Goal: Task Accomplishment & Management: Use online tool/utility

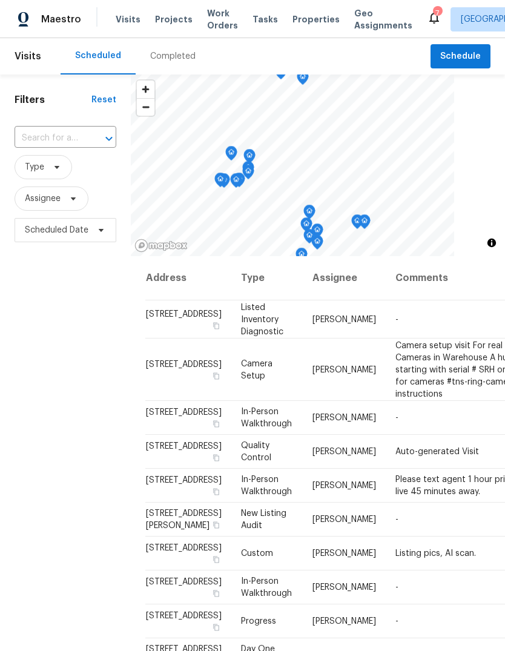
click at [257, 22] on span "Tasks" at bounding box center [264, 19] width 25 height 8
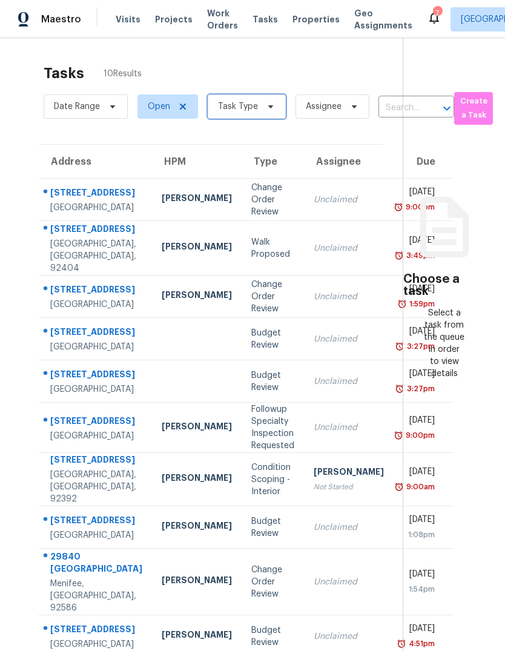
click at [266, 110] on icon at bounding box center [271, 107] width 10 height 10
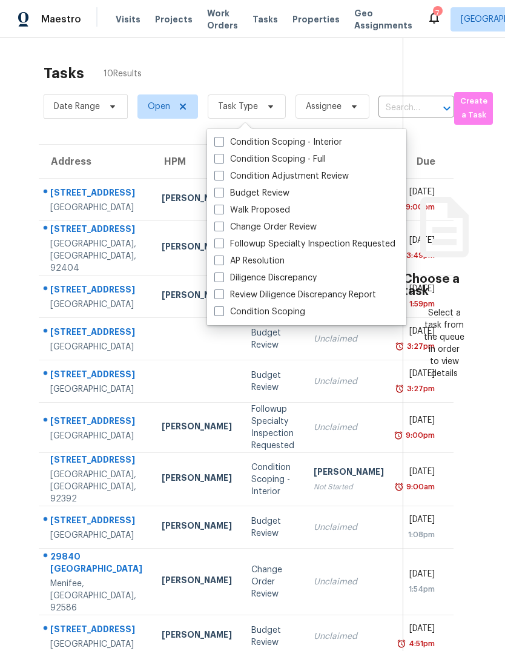
click at [262, 197] on label "Budget Review" at bounding box center [251, 193] width 75 height 12
click at [222, 195] on input "Budget Review" at bounding box center [218, 191] width 8 height 8
checkbox input "true"
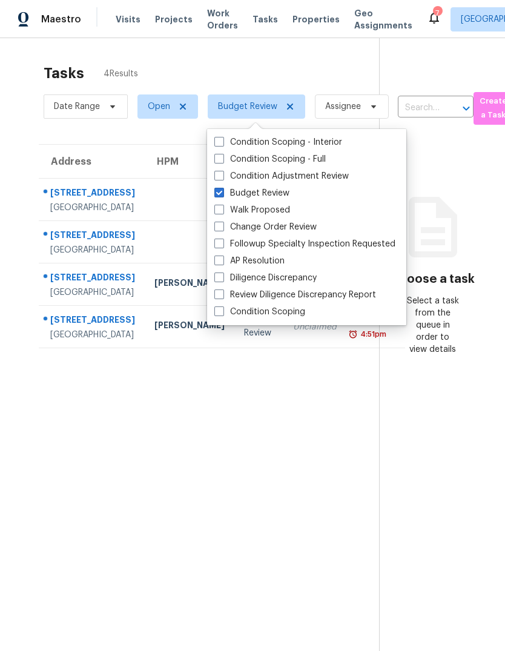
click at [235, 528] on section "Tasks 4 Results Date Range Open Budget Review Assignee ​ Create a Task Address …" at bounding box center [199, 373] width 360 height 631
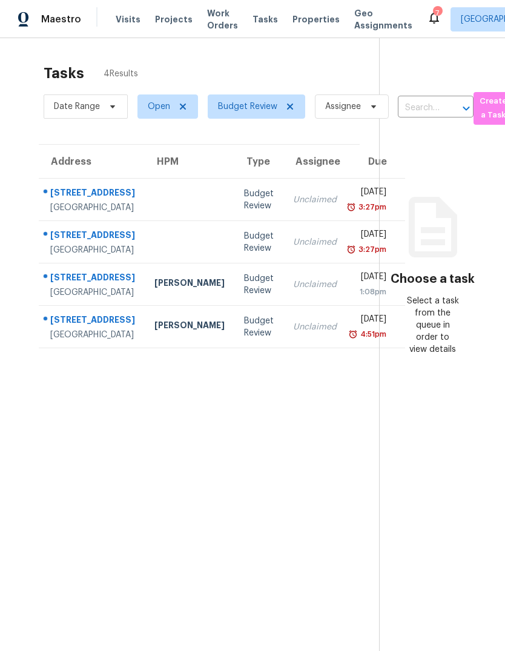
click at [162, 217] on td at bounding box center [190, 200] width 90 height 42
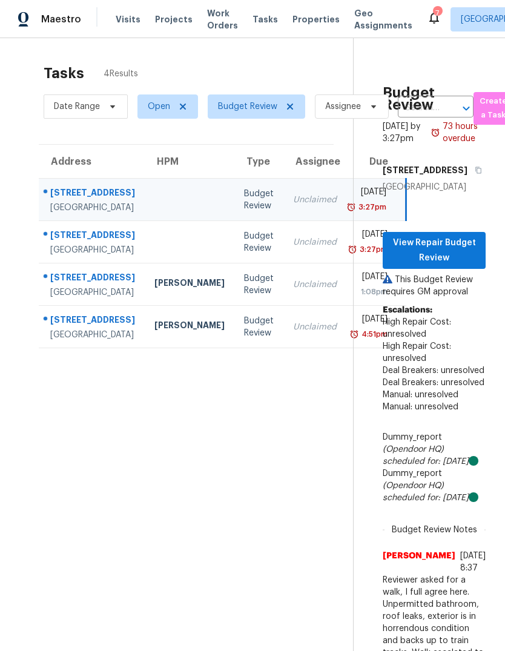
click at [145, 306] on td "[PERSON_NAME]" at bounding box center [190, 284] width 90 height 42
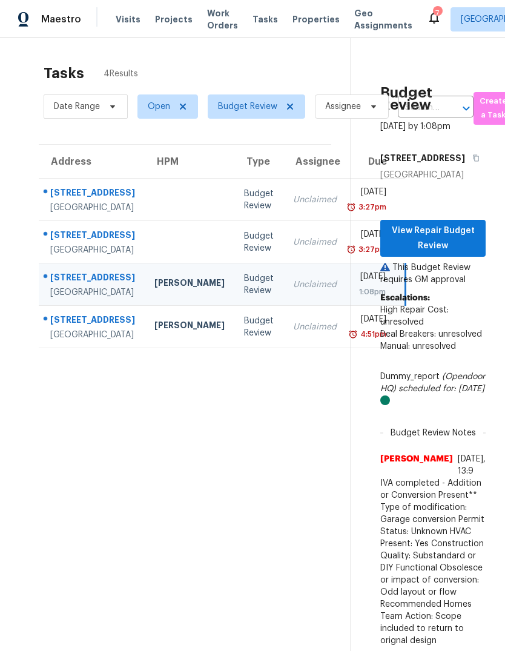
click at [154, 334] on div "[PERSON_NAME]" at bounding box center [189, 326] width 70 height 15
